Goal: Check status: Check status

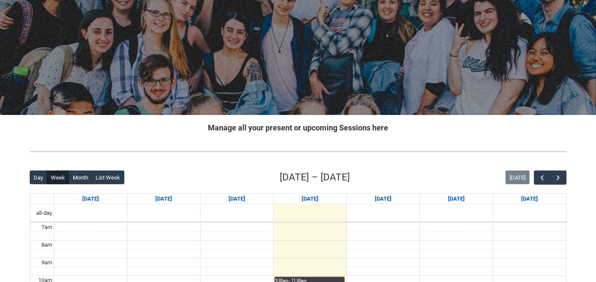
scroll to position [71, 0]
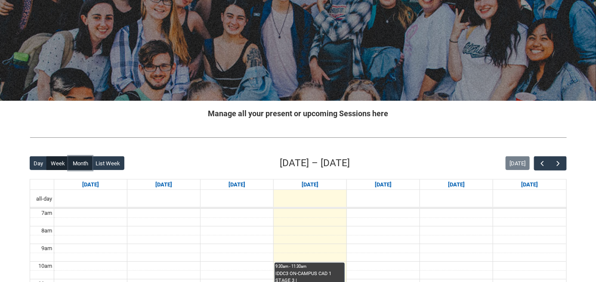
click at [91, 170] on button "Month" at bounding box center [80, 163] width 24 height 14
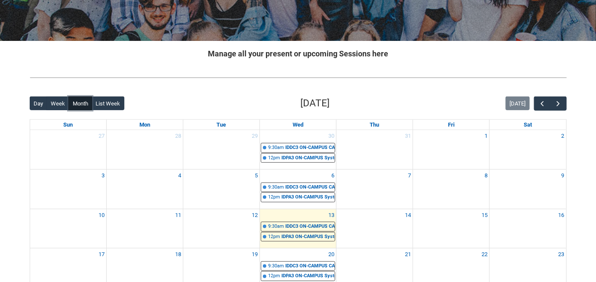
scroll to position [143, 0]
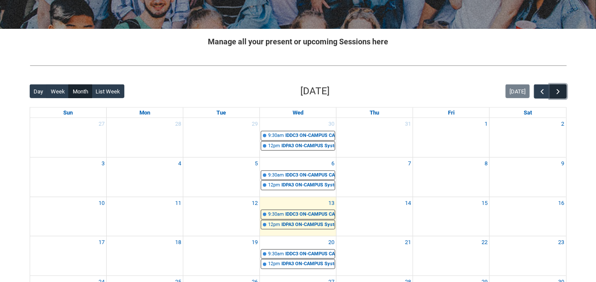
click at [560, 96] on span "button" at bounding box center [558, 91] width 9 height 9
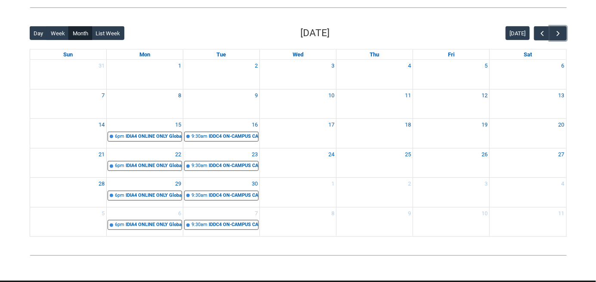
scroll to position [215, 0]
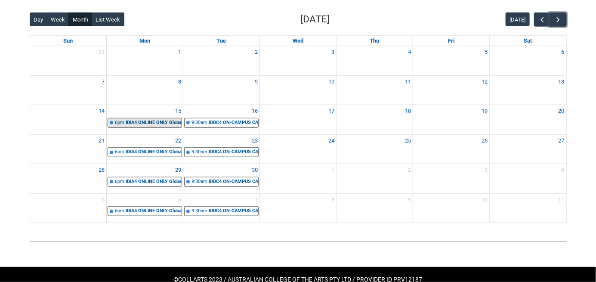
click at [142, 127] on div "IDIA4 ONLINE ONLY Global Industry and Careers STAGE 4 | Online | [PERSON_NAME]" at bounding box center [154, 122] width 56 height 7
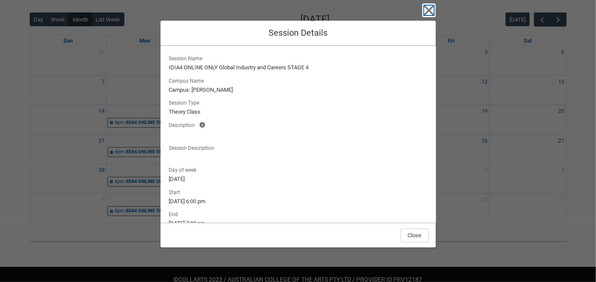
click at [436, 9] on icon "button" at bounding box center [429, 10] width 14 height 14
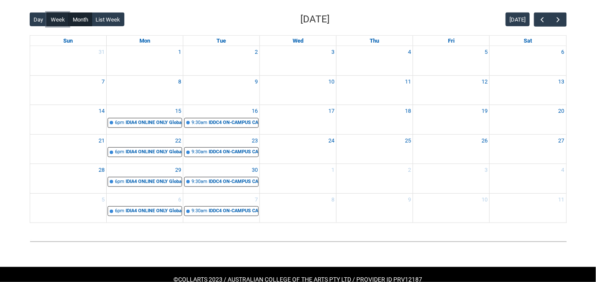
click at [68, 26] on button "Week" at bounding box center [57, 19] width 22 height 14
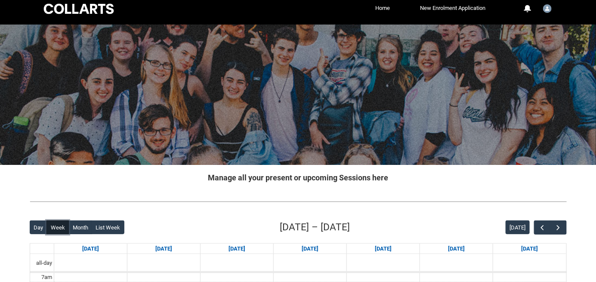
scroll to position [0, 0]
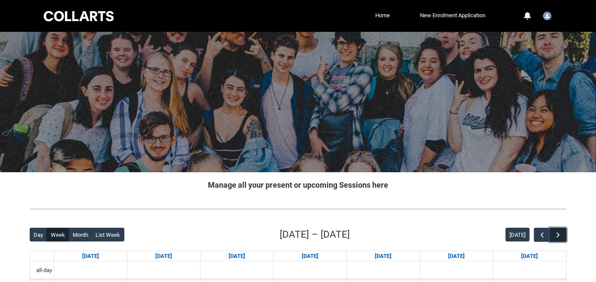
click at [560, 239] on span "button" at bounding box center [558, 235] width 9 height 9
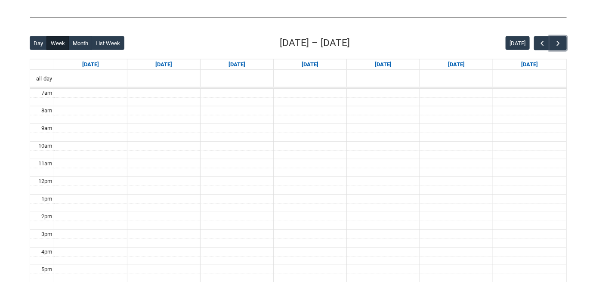
scroll to position [215, 0]
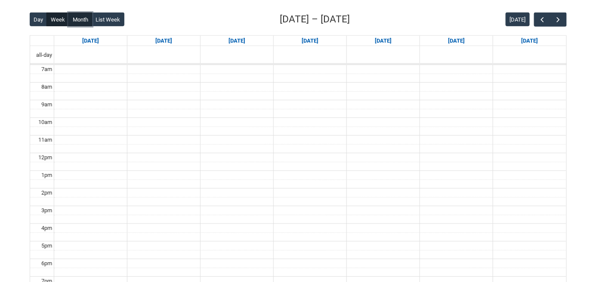
drag, startPoint x: 91, startPoint y: 25, endPoint x: 100, endPoint y: 32, distance: 11.1
click at [90, 24] on button "Month" at bounding box center [80, 19] width 24 height 14
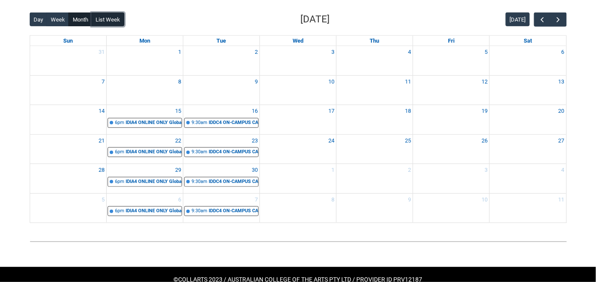
click at [114, 26] on button "List Week" at bounding box center [108, 19] width 33 height 14
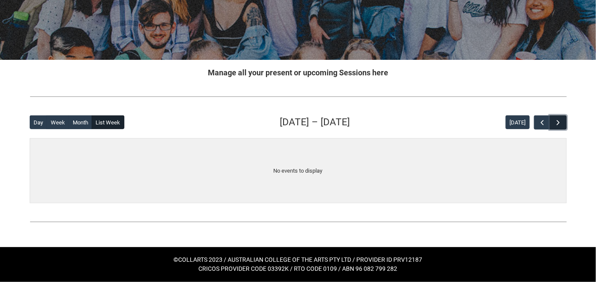
click at [560, 118] on span "button" at bounding box center [558, 122] width 9 height 9
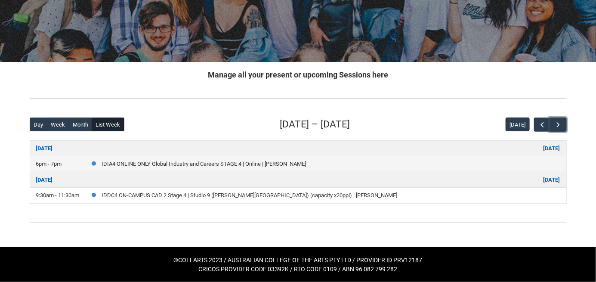
click at [235, 161] on link "IDIA4 ONLINE ONLY Global Industry and Careers STAGE 4 | Online | [PERSON_NAME]" at bounding box center [204, 164] width 204 height 6
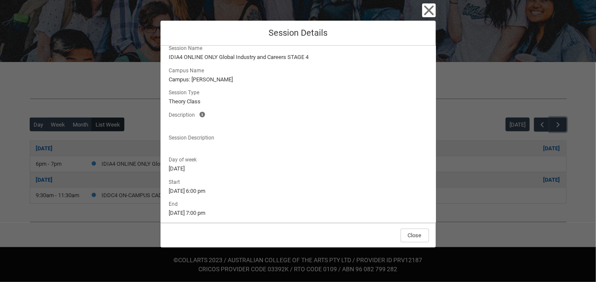
scroll to position [0, 0]
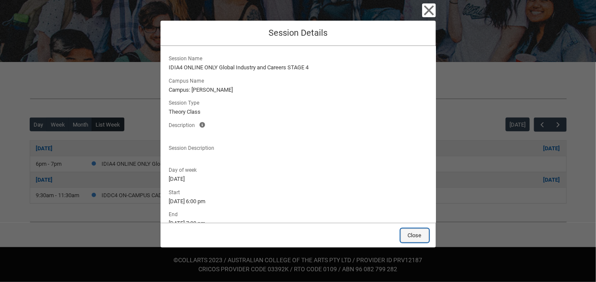
click at [418, 229] on button "Close" at bounding box center [415, 236] width 28 height 14
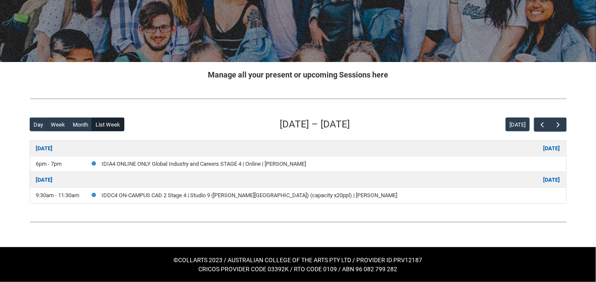
scroll to position [141, 0]
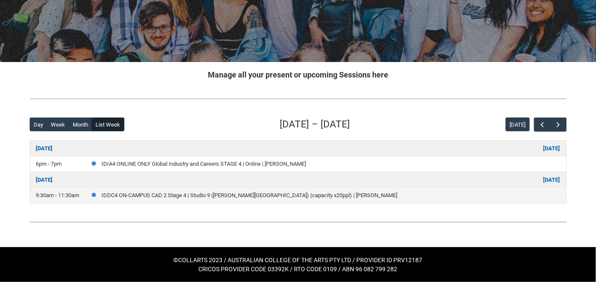
click at [225, 192] on link "IDDC4 ON-CAMPUS CAD 2 Stage 4 | Studio 9 ([PERSON_NAME][GEOGRAPHIC_DATA]) (capa…" at bounding box center [250, 195] width 296 height 6
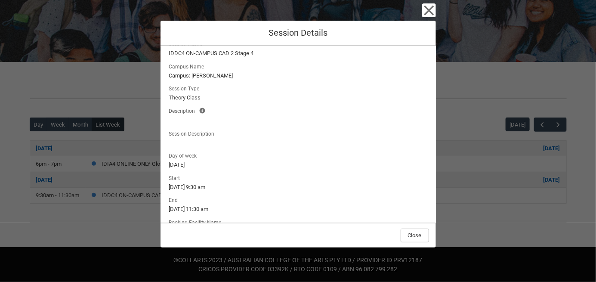
scroll to position [0, 0]
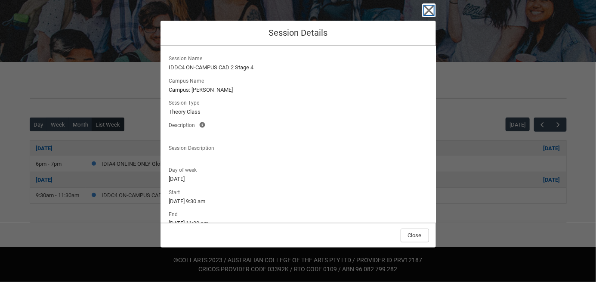
click at [430, 14] on icon "button" at bounding box center [429, 10] width 14 height 14
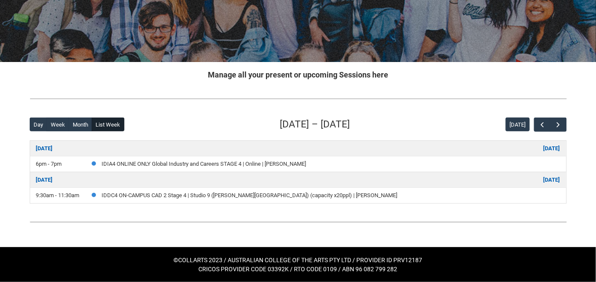
click at [232, 161] on link "IDIA4 ONLINE ONLY Global Industry and Careers STAGE 4 | Online | [PERSON_NAME]" at bounding box center [204, 164] width 204 height 6
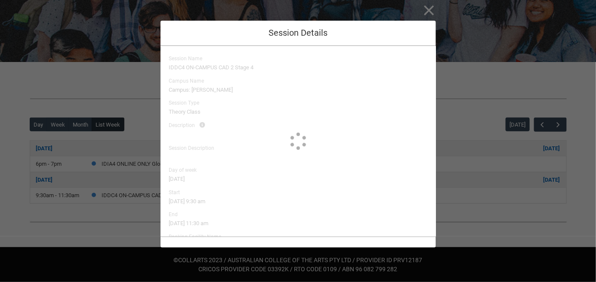
type input "[PERSON_NAME]"
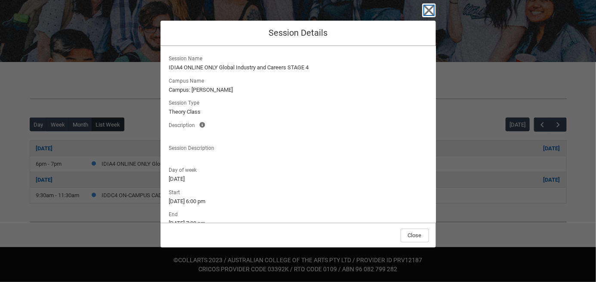
click at [430, 17] on icon "button" at bounding box center [429, 10] width 14 height 14
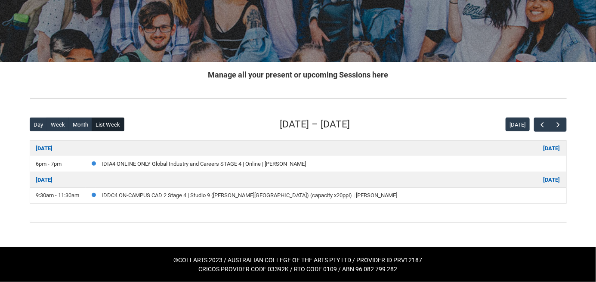
scroll to position [141, 0]
click at [28, 121] on div "Back Loading... This page should update in a few seconds... Day Week Month List…" at bounding box center [298, 160] width 551 height 100
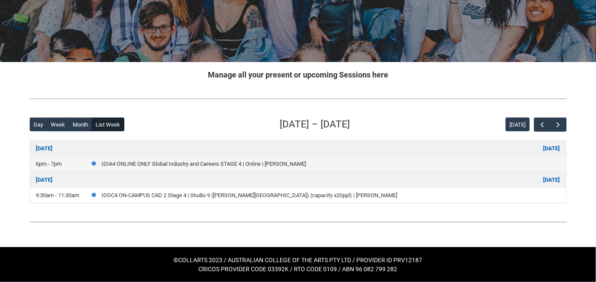
click at [306, 161] on link "IDIA4 ONLINE ONLY Global Industry and Careers STAGE 4 | Online | [PERSON_NAME]" at bounding box center [204, 164] width 204 height 6
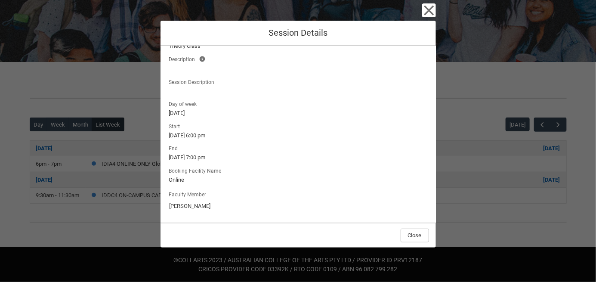
scroll to position [0, 0]
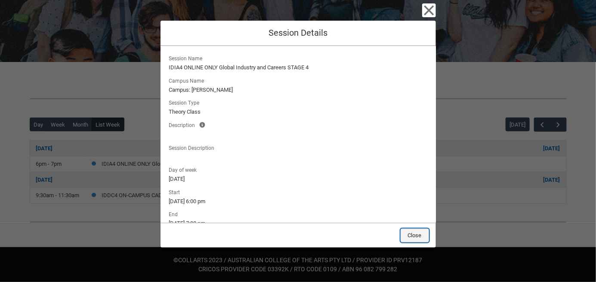
click at [421, 229] on button "Close" at bounding box center [415, 236] width 28 height 14
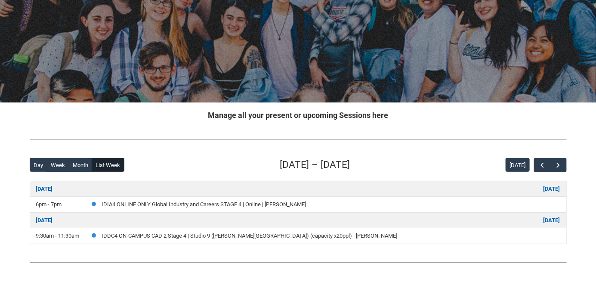
scroll to position [141, 0]
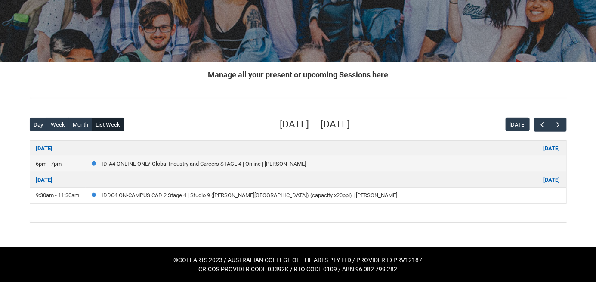
click at [306, 161] on link "IDIA4 ONLINE ONLY Global Industry and Careers STAGE 4 | Online | [PERSON_NAME]" at bounding box center [204, 164] width 204 height 6
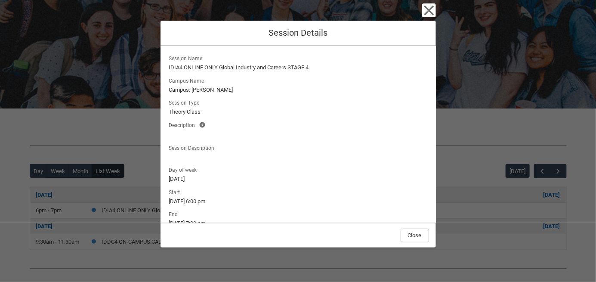
scroll to position [0, 0]
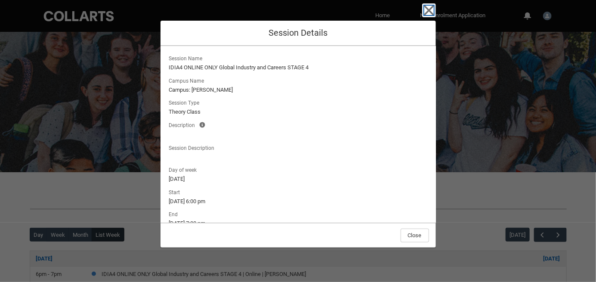
click at [436, 14] on icon "button" at bounding box center [429, 10] width 14 height 14
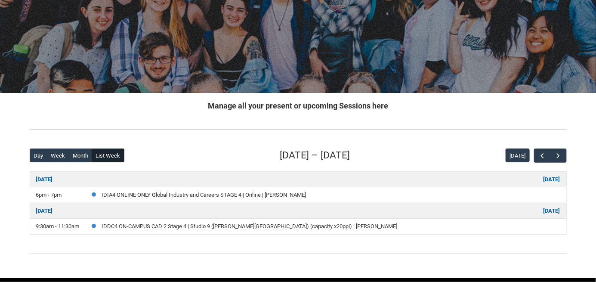
scroll to position [141, 0]
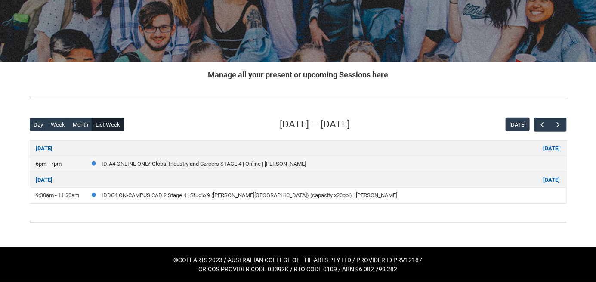
click at [278, 161] on link "IDIA4 ONLINE ONLY Global Industry and Careers STAGE 4 | Online | [PERSON_NAME]" at bounding box center [204, 164] width 204 height 6
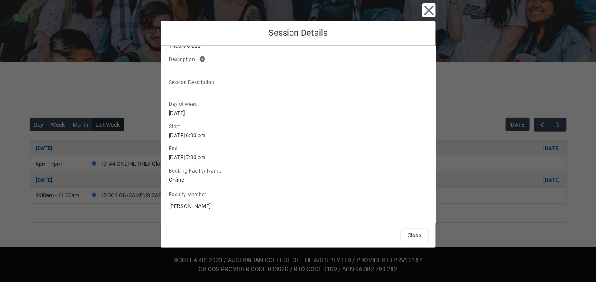
scroll to position [0, 0]
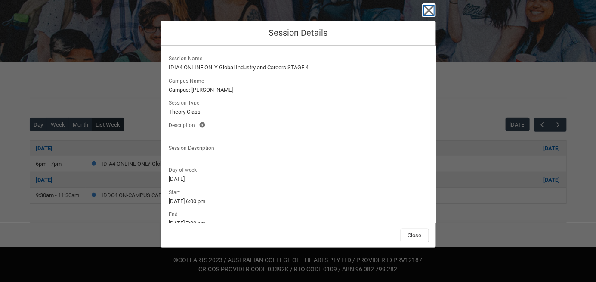
click at [436, 17] on icon "button" at bounding box center [429, 10] width 14 height 14
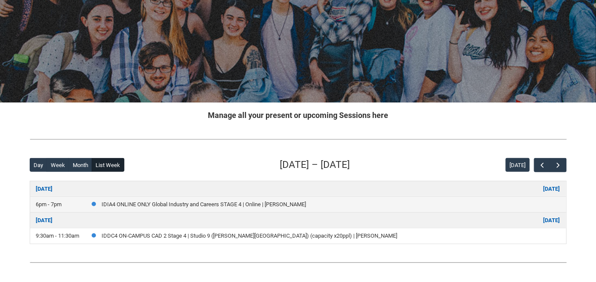
scroll to position [141, 0]
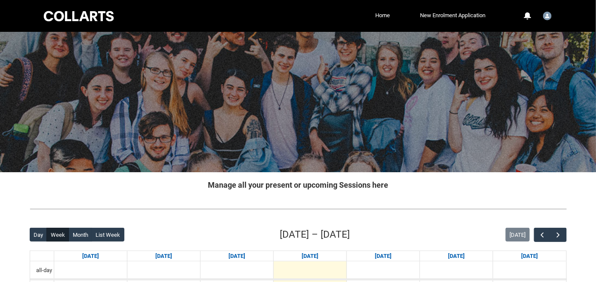
click at [357, 23] on nav "Home New Enrolment Application More" at bounding box center [310, 16] width 355 height 14
click at [373, 16] on link "Home" at bounding box center [382, 15] width 19 height 13
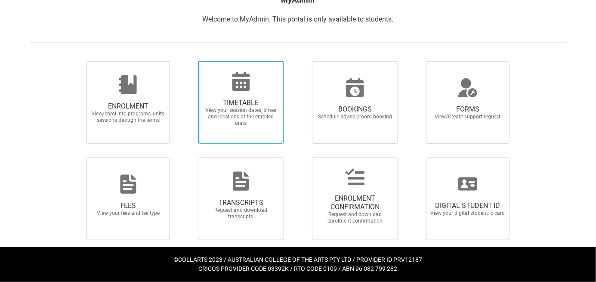
scroll to position [244, 0]
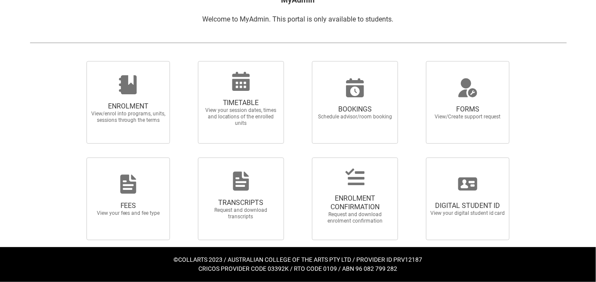
click at [252, 107] on span "View your session dates, times and locations of the enrolled units" at bounding box center [241, 116] width 76 height 19
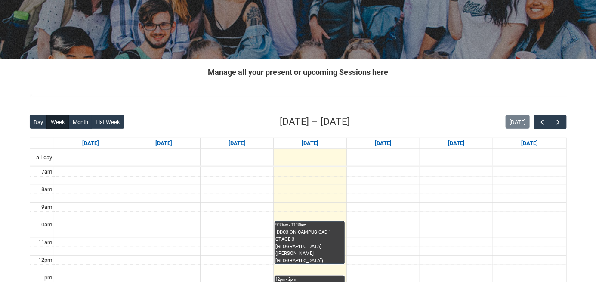
scroll to position [185, 0]
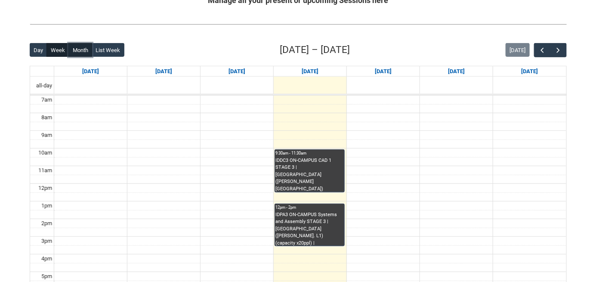
drag, startPoint x: 94, startPoint y: 58, endPoint x: 97, endPoint y: 63, distance: 5.9
click at [92, 57] on button "Month" at bounding box center [80, 50] width 24 height 14
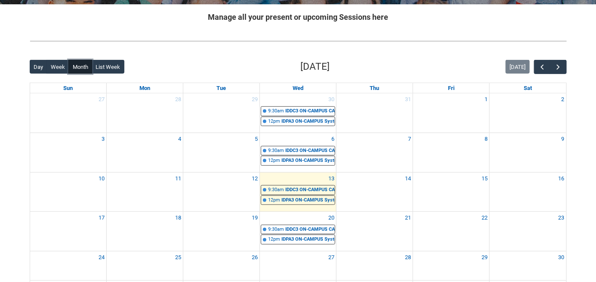
scroll to position [113, 0]
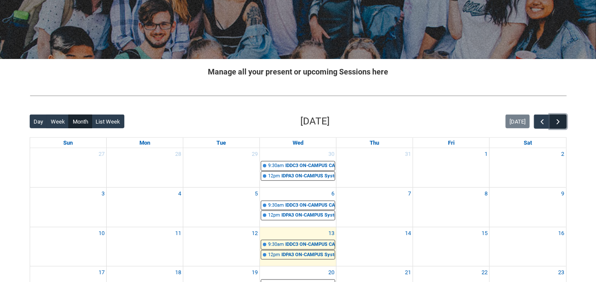
click at [560, 126] on span "button" at bounding box center [558, 121] width 9 height 9
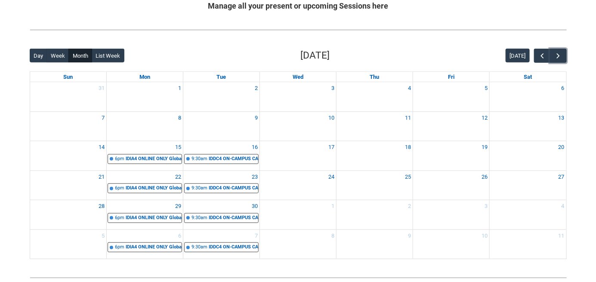
scroll to position [257, 0]
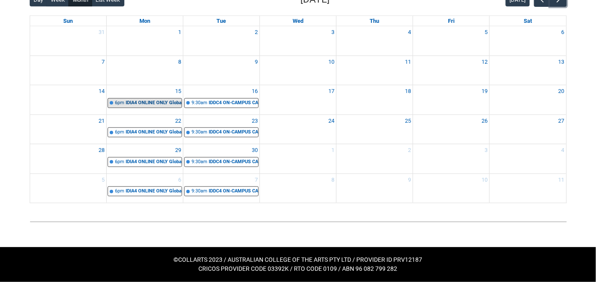
click at [161, 107] on div "IDIA4 ONLINE ONLY Global Industry and Careers STAGE 4 | Online | [PERSON_NAME]" at bounding box center [154, 102] width 56 height 7
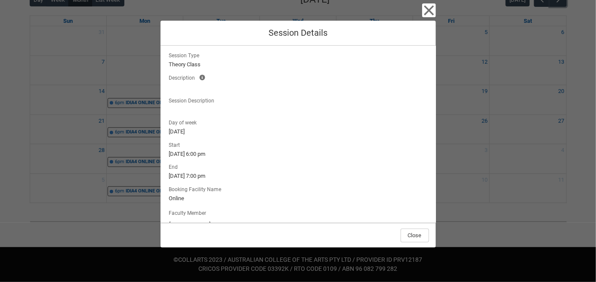
scroll to position [7, 0]
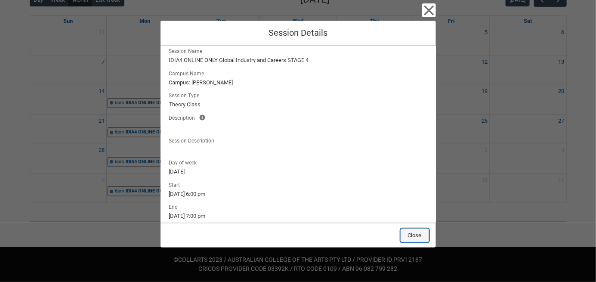
drag, startPoint x: 427, startPoint y: 226, endPoint x: 424, endPoint y: 220, distance: 7.5
click at [426, 229] on button "Close" at bounding box center [415, 236] width 28 height 14
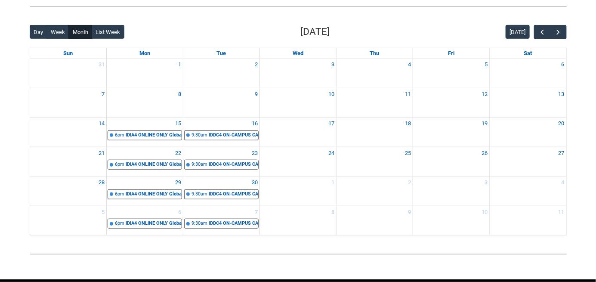
scroll to position [215, 0]
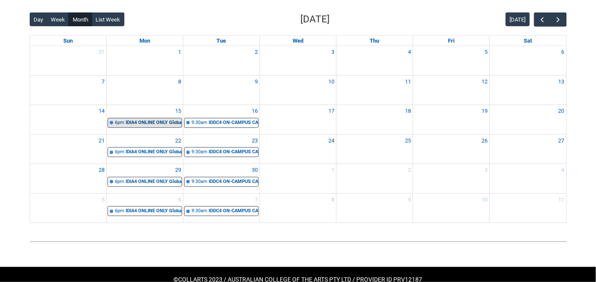
click at [152, 127] on div "IDIA4 ONLINE ONLY Global Industry and Careers STAGE 4 | Online | [PERSON_NAME]" at bounding box center [154, 122] width 56 height 7
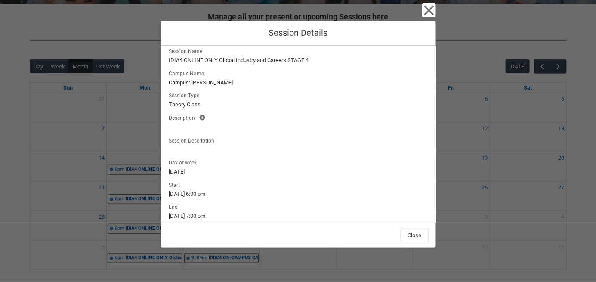
scroll to position [143, 0]
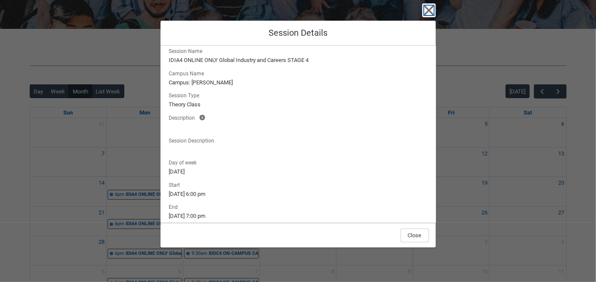
click at [436, 12] on icon "button" at bounding box center [429, 10] width 14 height 14
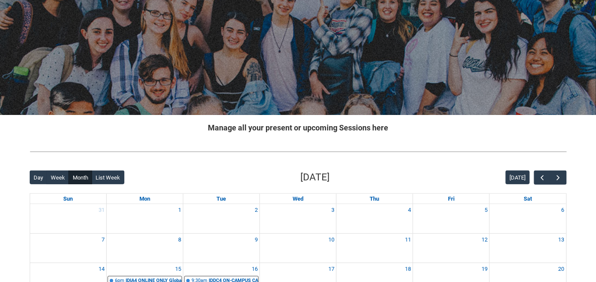
scroll to position [71, 0]
